Goal: Communication & Community: Answer question/provide support

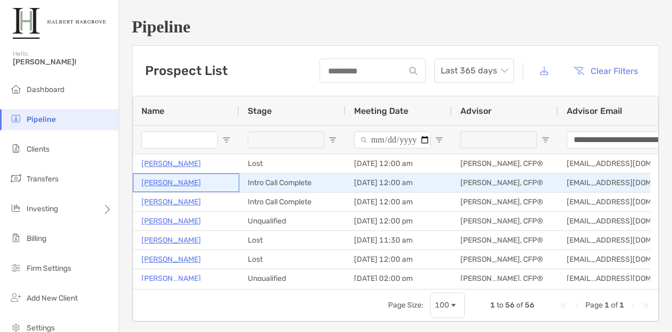
click at [164, 181] on p "[PERSON_NAME]" at bounding box center [171, 182] width 60 height 13
click at [165, 185] on p "[PERSON_NAME]" at bounding box center [171, 182] width 60 height 13
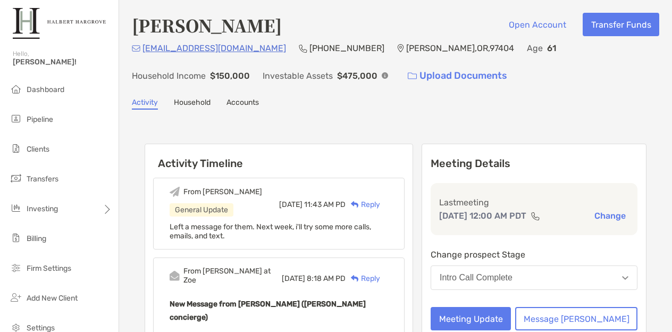
scroll to position [82, 0]
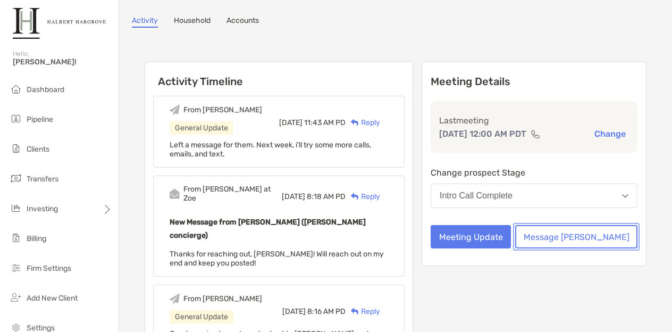
click at [575, 244] on button "Message Zoe" at bounding box center [576, 236] width 122 height 23
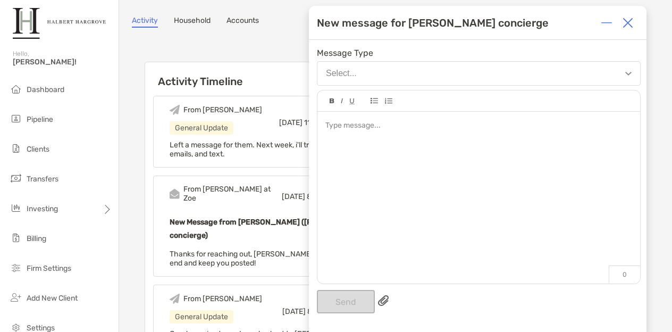
click at [546, 233] on div at bounding box center [478, 192] width 323 height 161
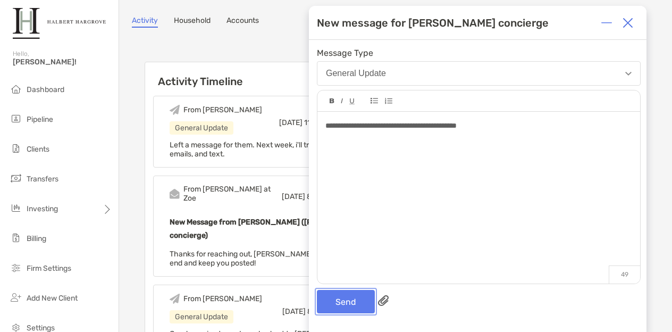
click at [339, 297] on button "Send" at bounding box center [346, 301] width 58 height 23
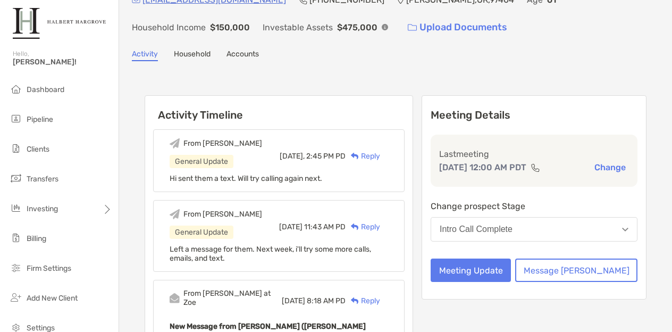
scroll to position [49, 0]
click at [586, 273] on button "Message Zoe" at bounding box center [576, 269] width 122 height 23
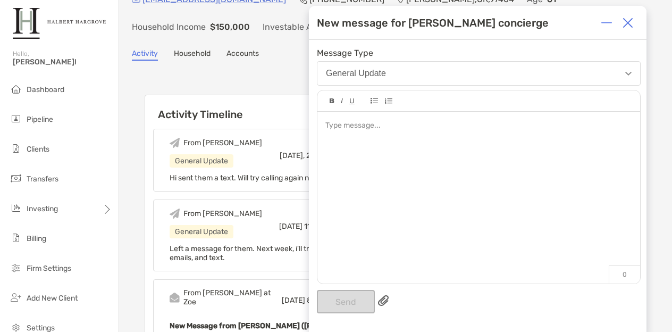
click at [534, 233] on div at bounding box center [478, 192] width 323 height 161
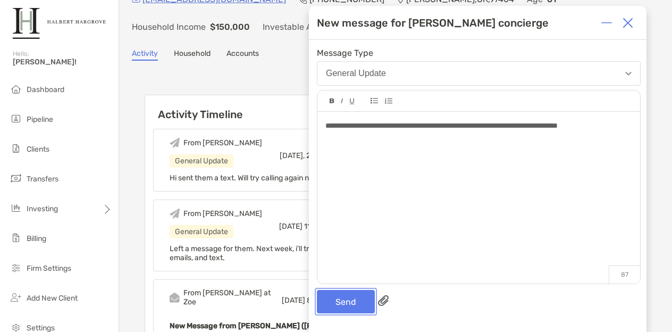
click at [343, 296] on button "Send" at bounding box center [346, 301] width 58 height 23
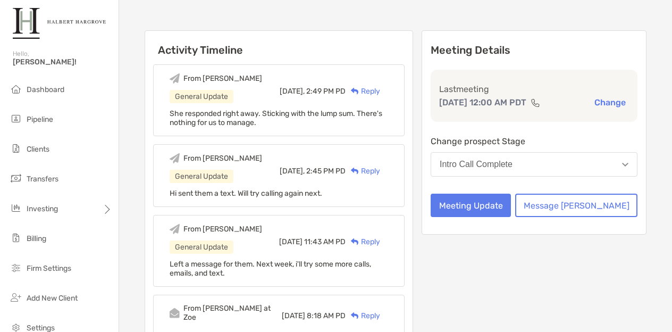
scroll to position [115, 0]
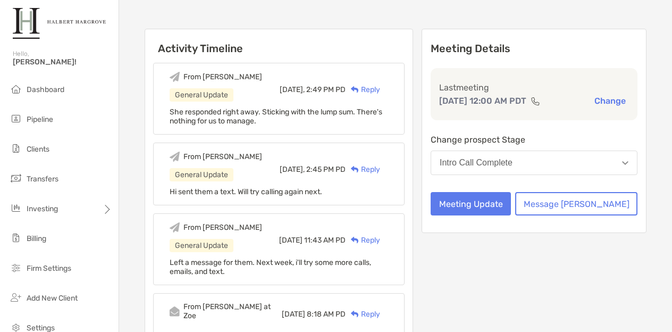
click at [561, 175] on button "Intro Call Complete" at bounding box center [533, 162] width 207 height 24
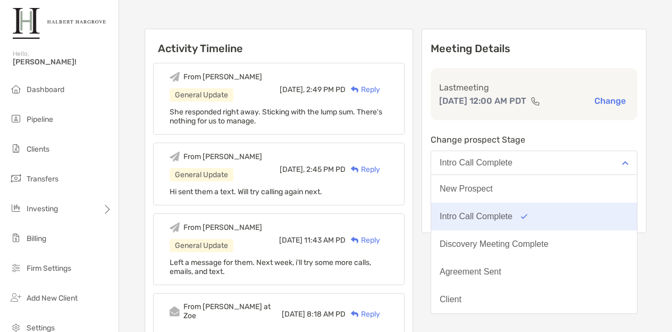
scroll to position [83, 0]
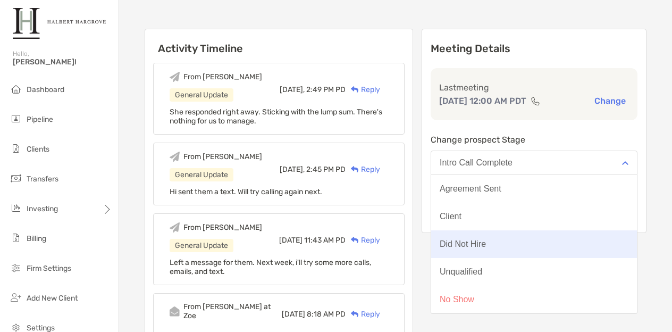
click at [539, 258] on button "Did Not Hire" at bounding box center [534, 244] width 206 height 28
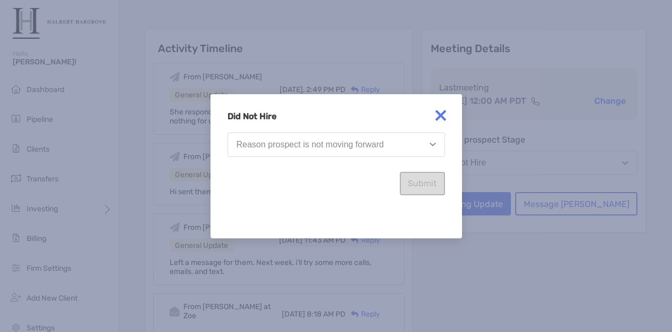
click at [388, 137] on button "Reason prospect is not moving forward" at bounding box center [335, 144] width 217 height 24
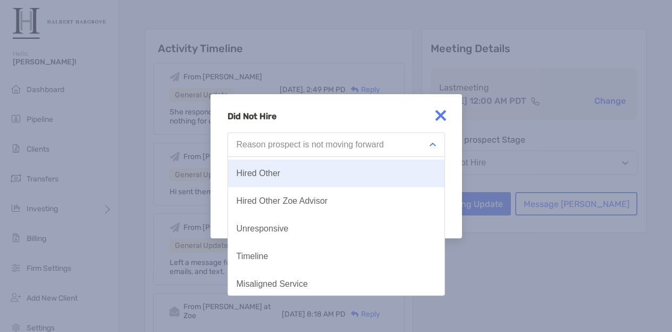
scroll to position [55, 0]
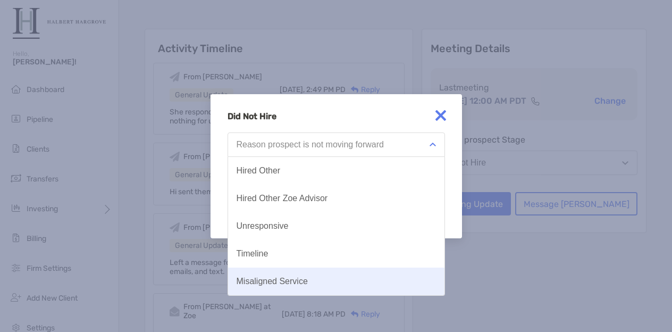
click at [333, 278] on button "Misaligned Service" at bounding box center [336, 281] width 216 height 28
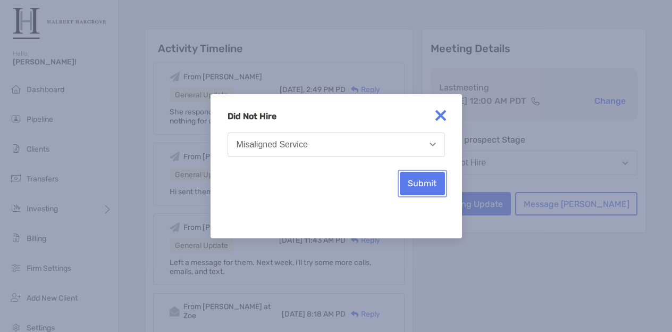
click at [425, 189] on button "Submit" at bounding box center [422, 183] width 45 height 23
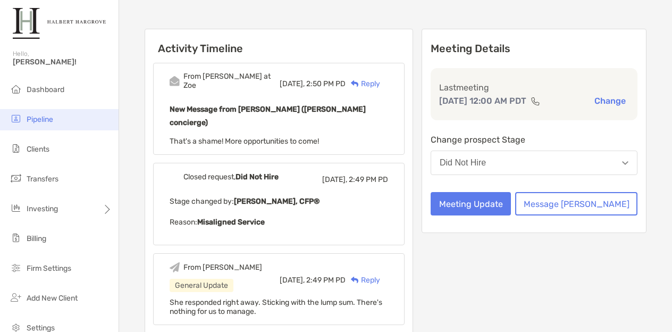
click at [67, 115] on li "Pipeline" at bounding box center [59, 119] width 119 height 21
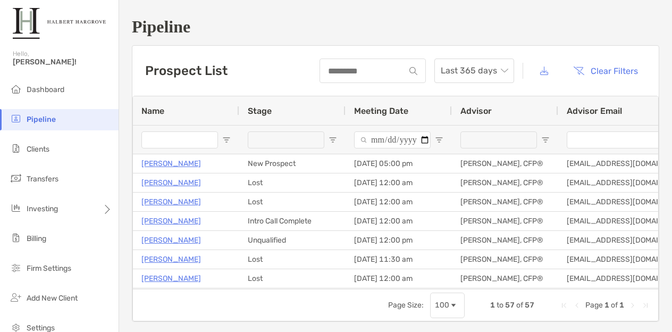
type input "**********"
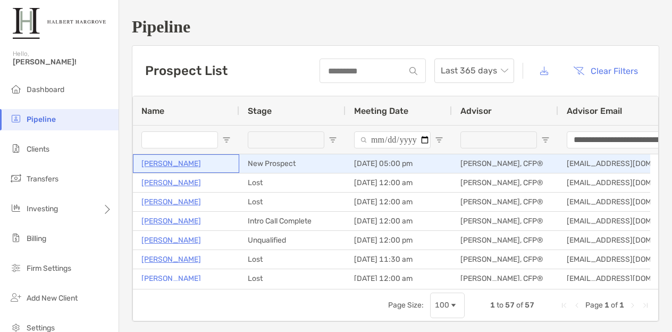
click at [155, 161] on p "[PERSON_NAME]" at bounding box center [171, 163] width 60 height 13
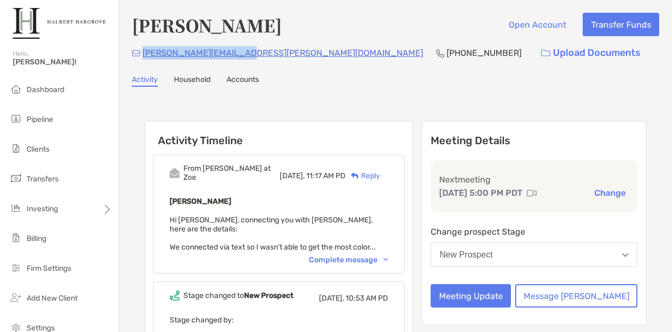
drag, startPoint x: 249, startPoint y: 52, endPoint x: 142, endPoint y: 63, distance: 106.9
click at [142, 63] on div "[PERSON_NAME][EMAIL_ADDRESS][PERSON_NAME][DOMAIN_NAME] [PHONE_NUMBER] Upload Do…" at bounding box center [395, 52] width 527 height 23
copy p "[PERSON_NAME][EMAIL_ADDRESS][PERSON_NAME][DOMAIN_NAME]"
click at [578, 292] on button "Message [PERSON_NAME]" at bounding box center [576, 295] width 122 height 23
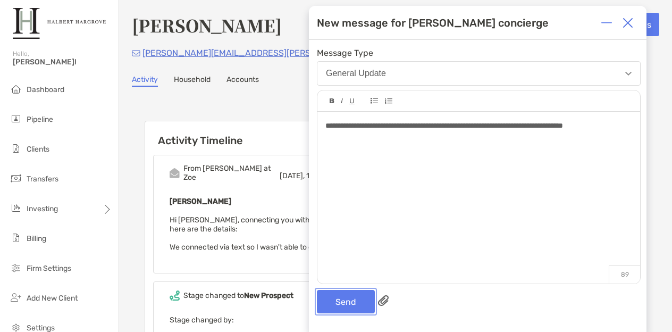
click at [345, 306] on button "Send" at bounding box center [346, 301] width 58 height 23
